Goal: Information Seeking & Learning: Learn about a topic

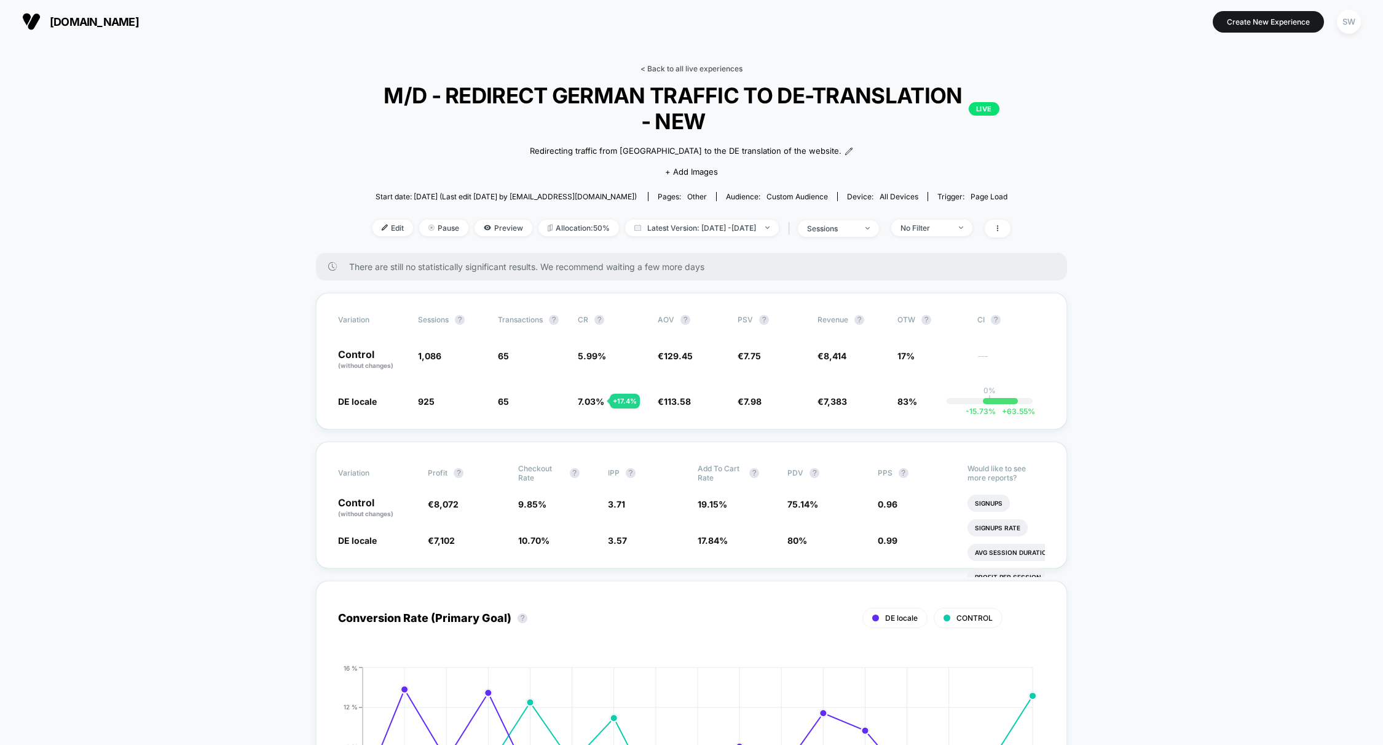
click at [685, 68] on link "< Back to all live experiences" at bounding box center [692, 68] width 102 height 9
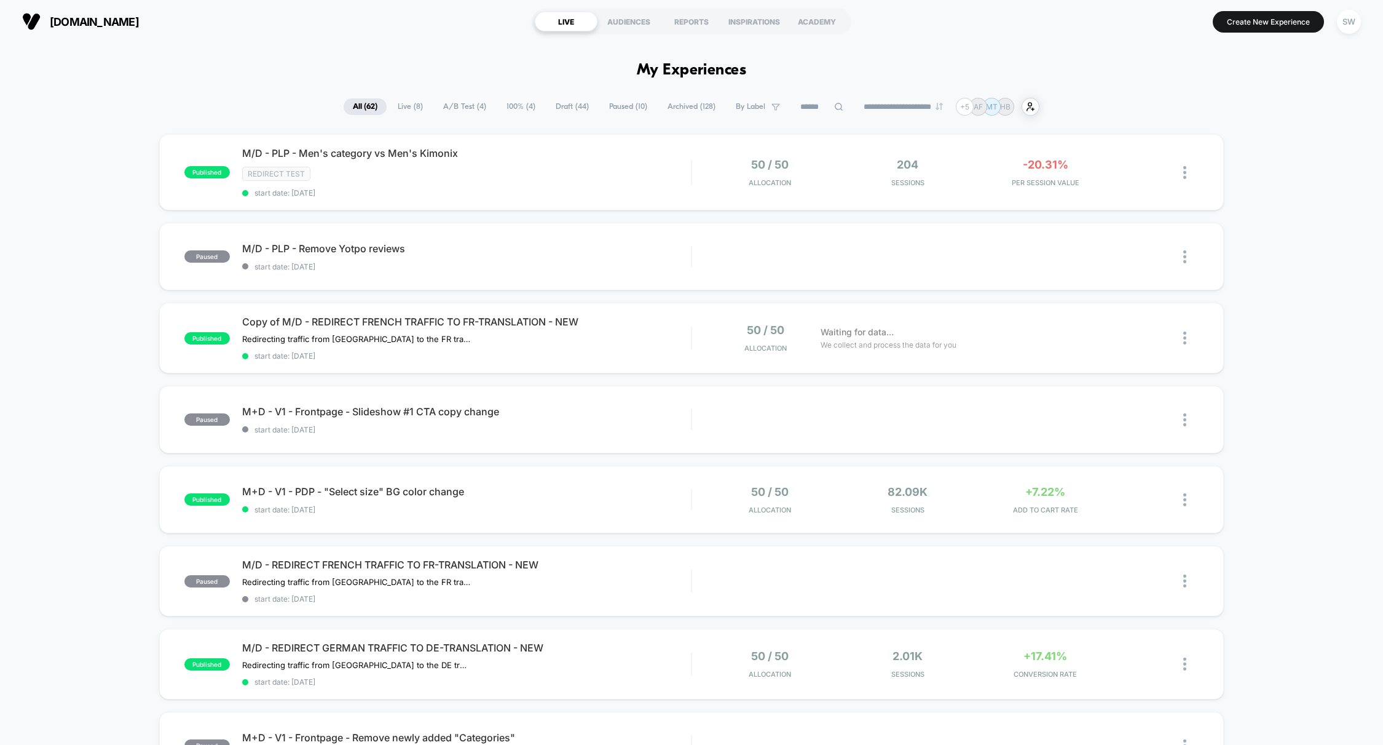
click at [453, 109] on span "A/B Test ( 4 )" at bounding box center [464, 106] width 61 height 17
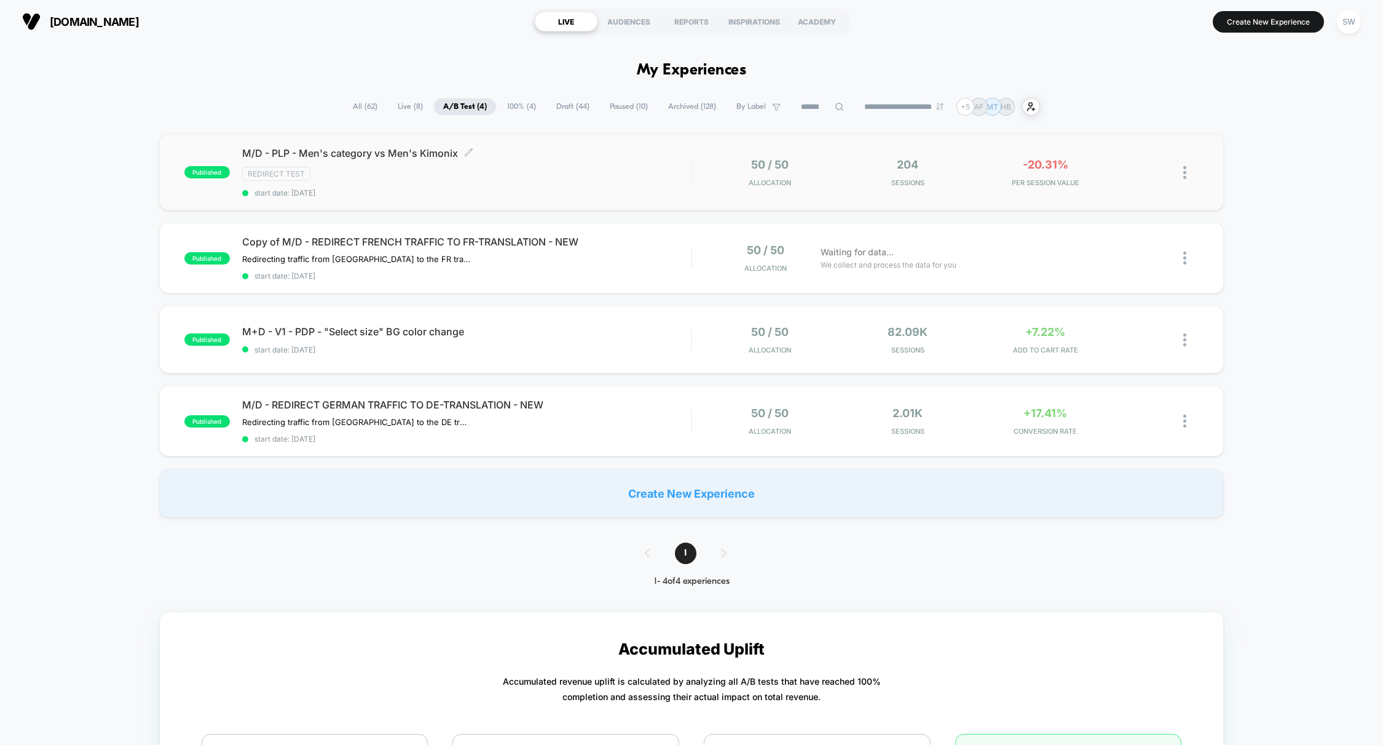
click at [655, 184] on div "M/D - PLP - Men's category vs Men's Kimonix Click to edit experience details Cl…" at bounding box center [466, 172] width 449 height 50
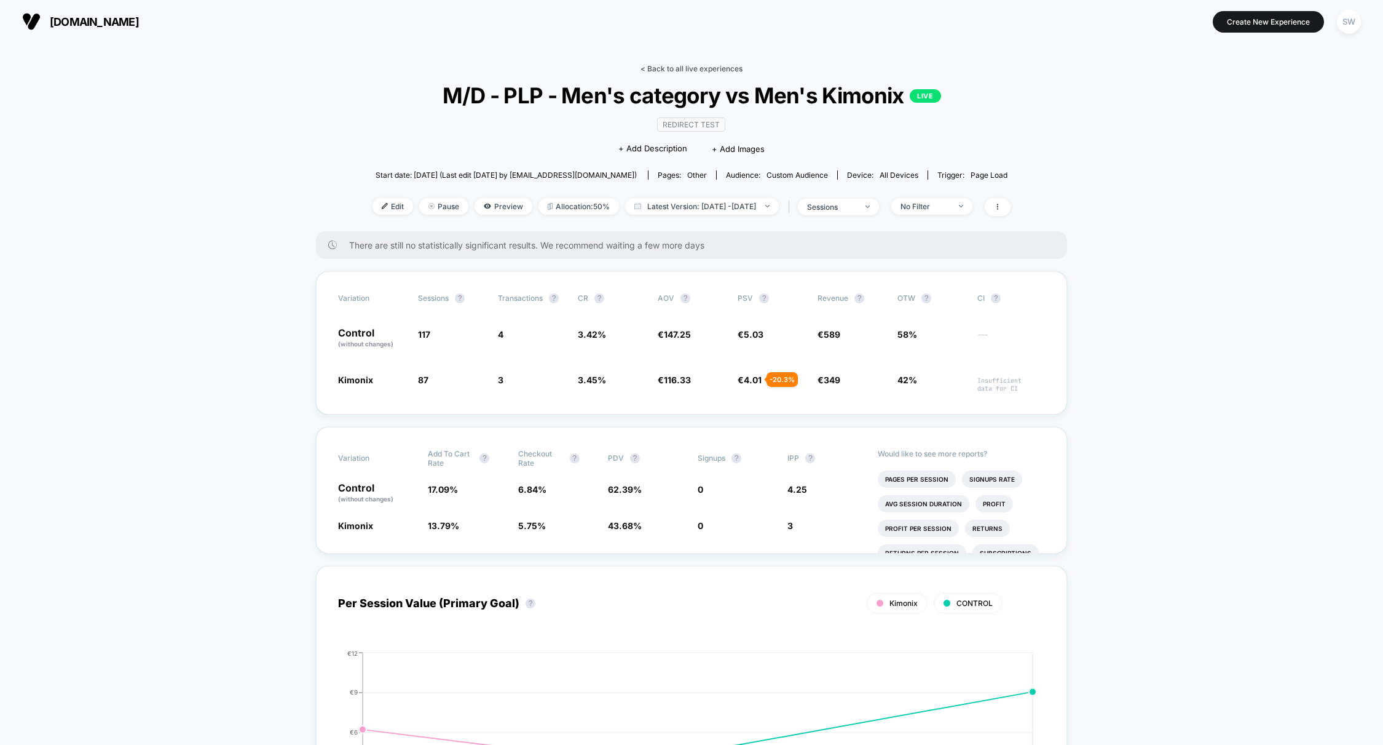
click at [683, 68] on link "< Back to all live experiences" at bounding box center [692, 68] width 102 height 9
